Goal: Find specific page/section: Find specific page/section

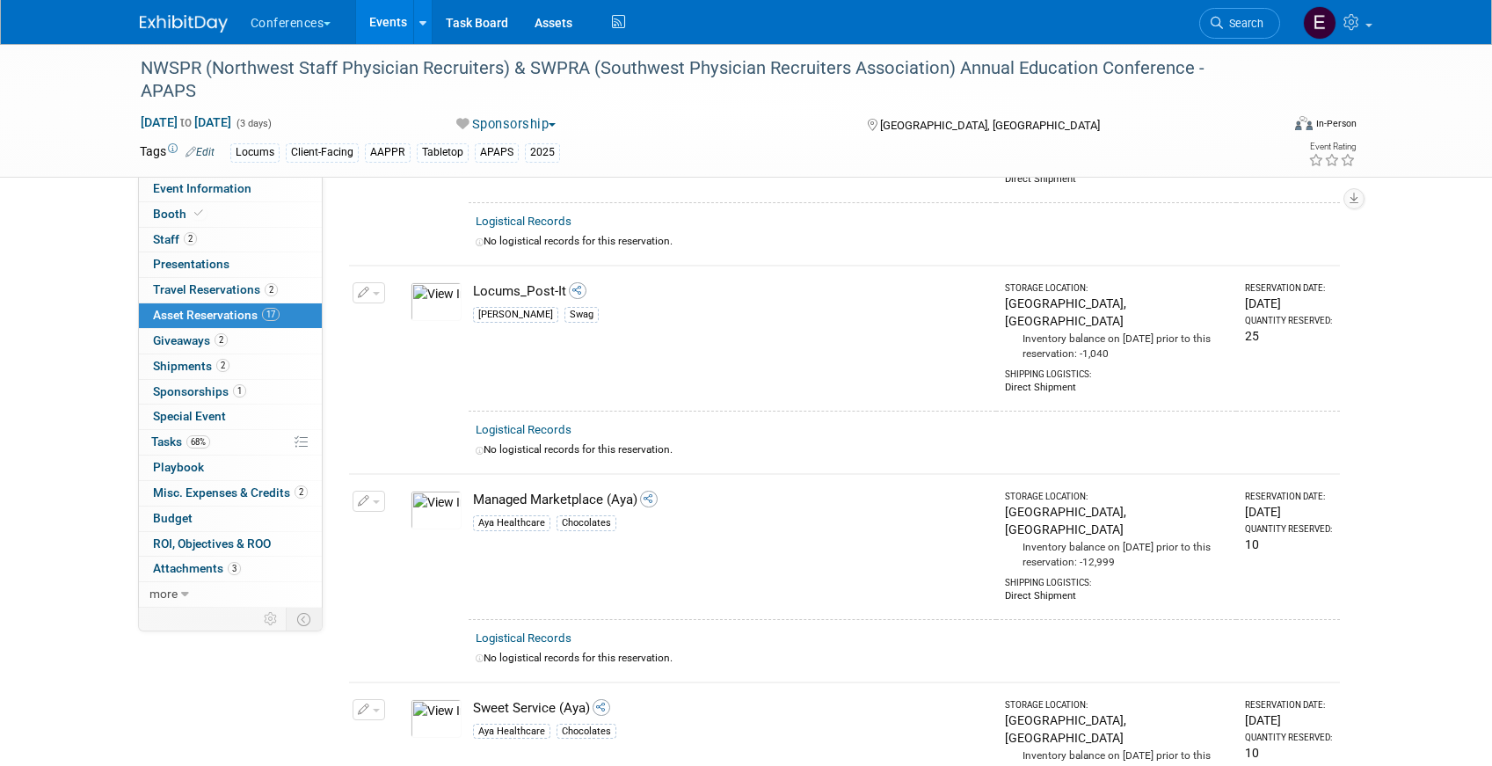
click at [1220, 39] on li "Search" at bounding box center [1239, 21] width 81 height 43
click at [1225, 33] on link "Search" at bounding box center [1239, 23] width 81 height 31
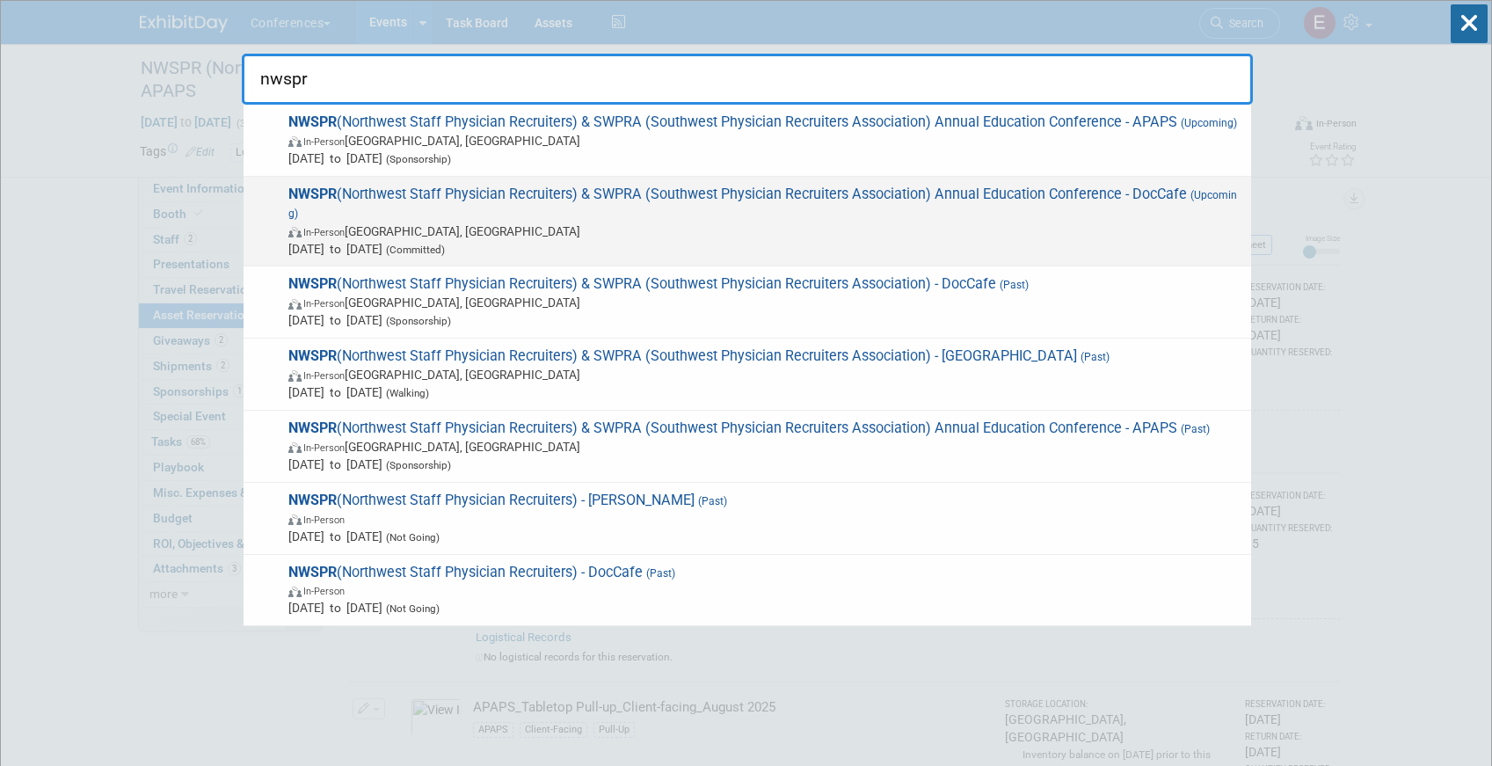
type input "nwspr"
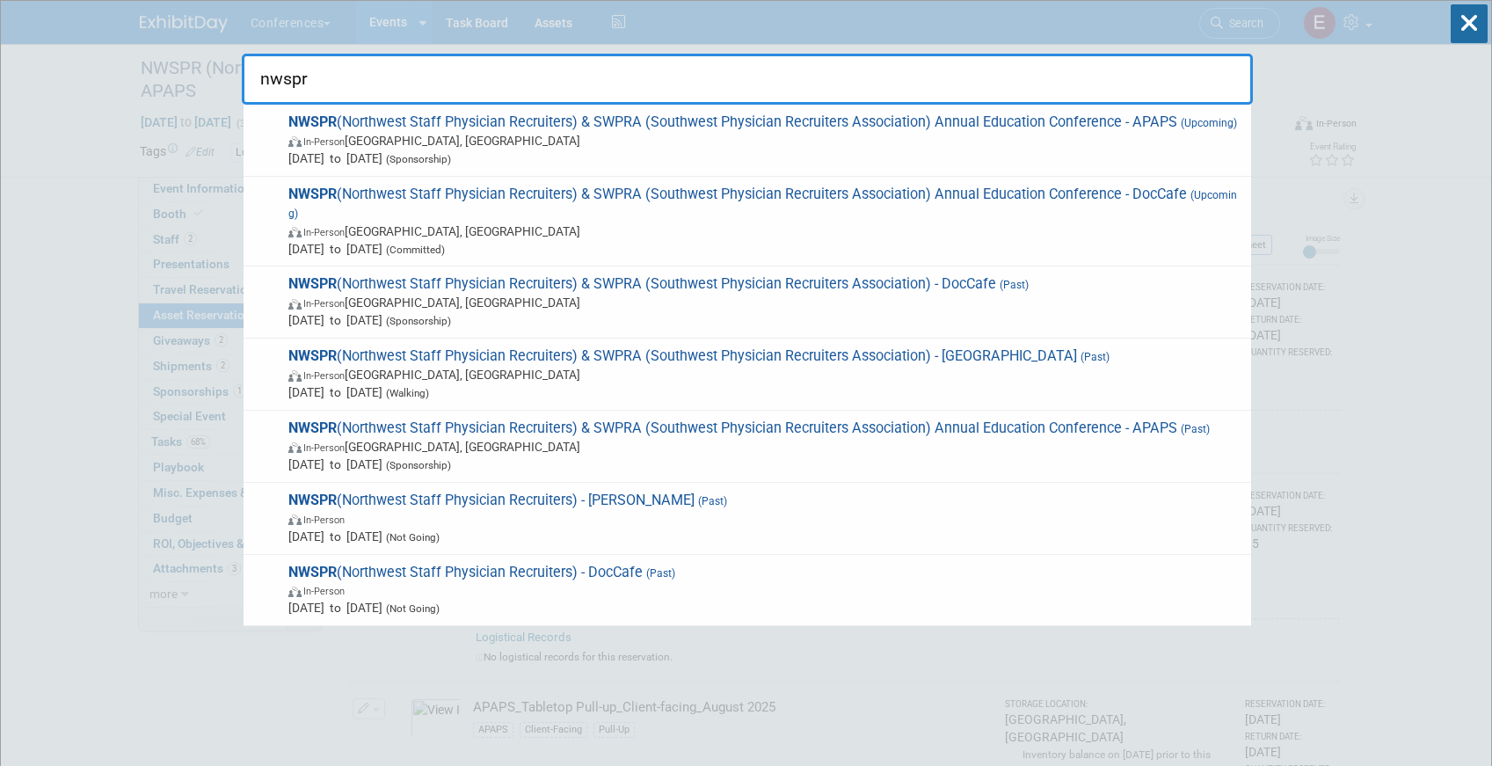
click at [1036, 211] on span "NWSPR (Northwest Staff Physician Recruiters) & SWPRA (Southwest Physician Recru…" at bounding box center [762, 221] width 959 height 72
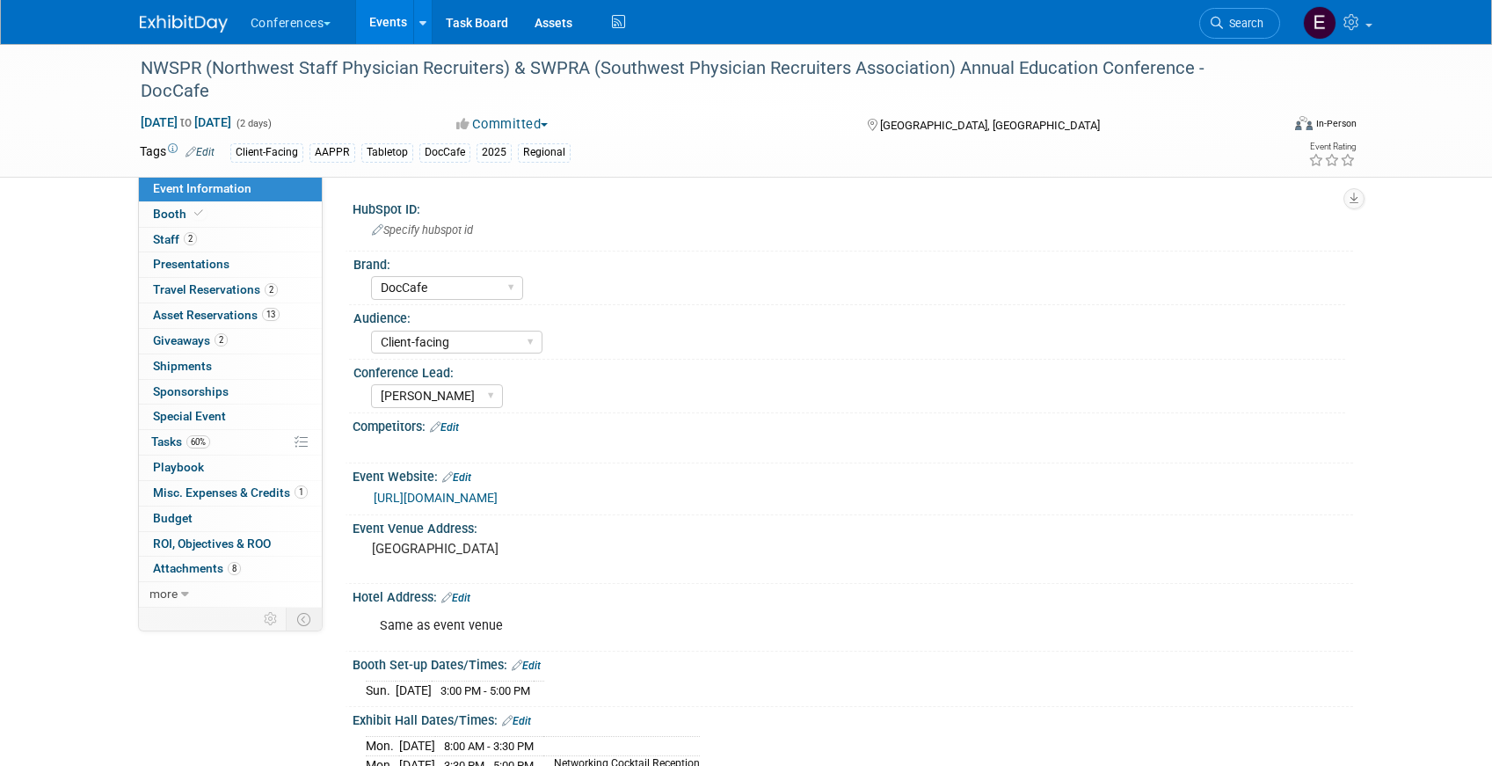
select select "DocCafe"
select select "Client-facing"
select select "[PERSON_NAME]"
click at [256, 245] on link "2 Staff 2" at bounding box center [230, 240] width 183 height 25
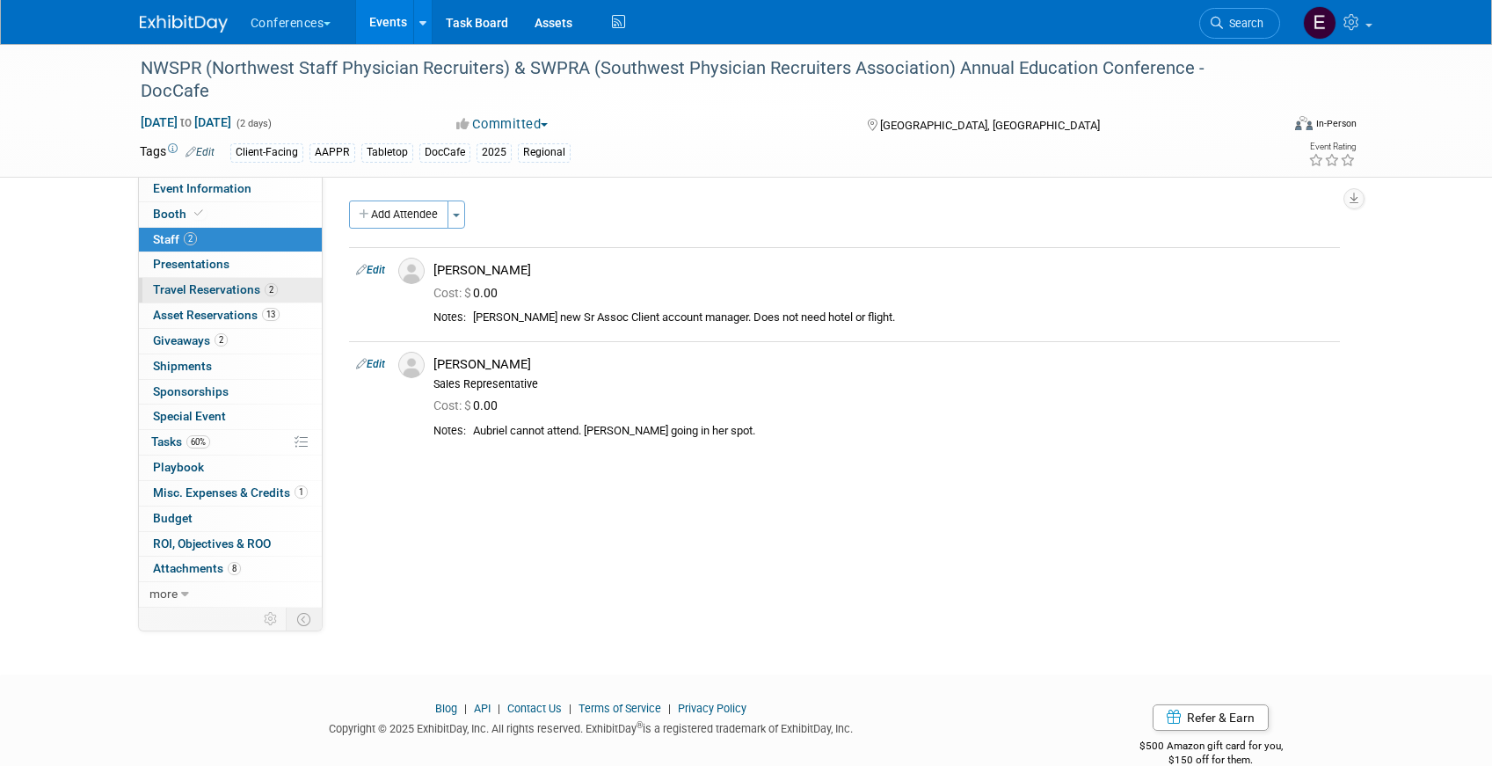
click at [248, 288] on span "Travel Reservations 2" at bounding box center [215, 289] width 125 height 14
